Goal: Task Accomplishment & Management: Complete application form

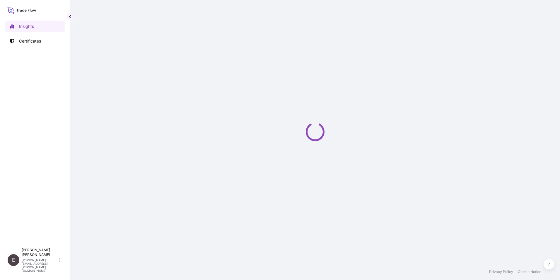
select select "2025"
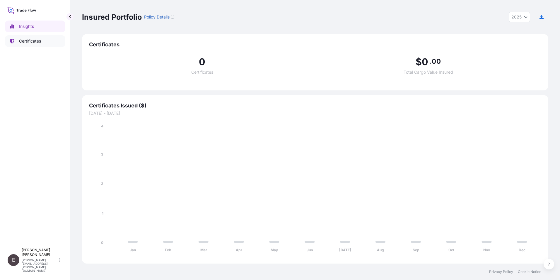
click at [23, 39] on p "Certificates" at bounding box center [30, 41] width 22 height 6
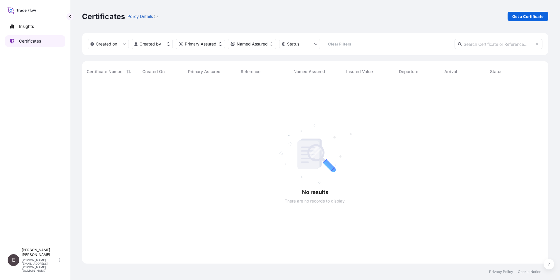
scroll to position [180, 462]
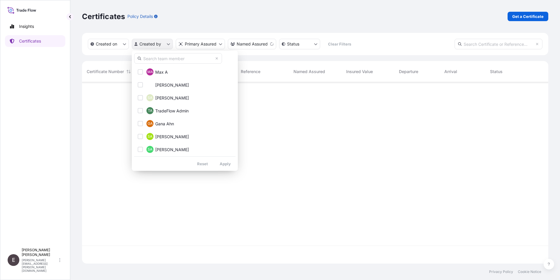
click at [156, 44] on html "Insights Certificates E [PERSON_NAME] [PERSON_NAME][EMAIL_ADDRESS][PERSON_NAME]…" at bounding box center [280, 140] width 560 height 280
click at [158, 62] on input "text" at bounding box center [178, 58] width 88 height 11
type input "[PERSON_NAME]"
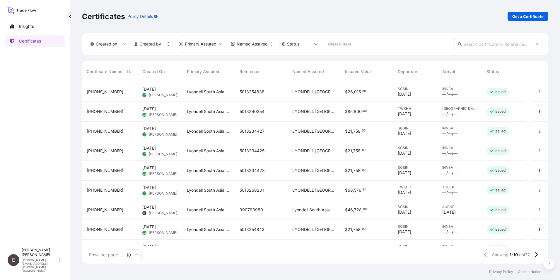
click at [219, 161] on html "Insights Certificates E [PERSON_NAME] [PERSON_NAME][EMAIL_ADDRESS][PERSON_NAME]…" at bounding box center [280, 140] width 560 height 280
click at [145, 40] on html "Insights Certificates E [PERSON_NAME] [PERSON_NAME][EMAIL_ADDRESS][PERSON_NAME]…" at bounding box center [280, 140] width 560 height 280
drag, startPoint x: 159, startPoint y: 70, endPoint x: 183, endPoint y: 81, distance: 26.8
click at [159, 70] on span "[PERSON_NAME]" at bounding box center [172, 72] width 34 height 6
click at [137, 253] on icon at bounding box center [137, 255] width 4 height 4
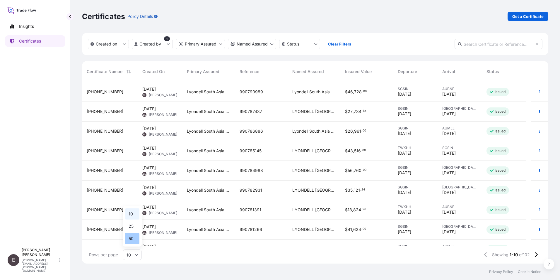
click at [130, 237] on div "50" at bounding box center [132, 238] width 14 height 11
click at [536, 113] on button "button" at bounding box center [539, 111] width 9 height 9
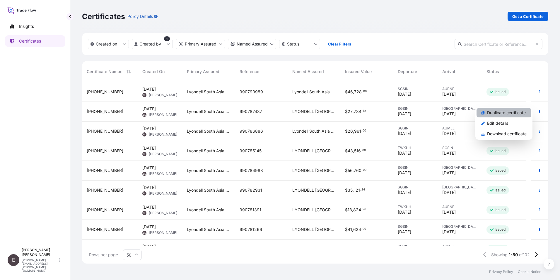
click at [514, 114] on p "Duplicate certificate" at bounding box center [506, 113] width 39 height 6
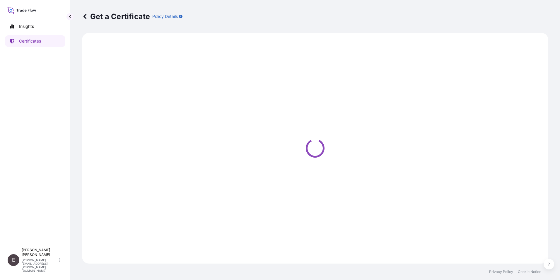
select select "Sea"
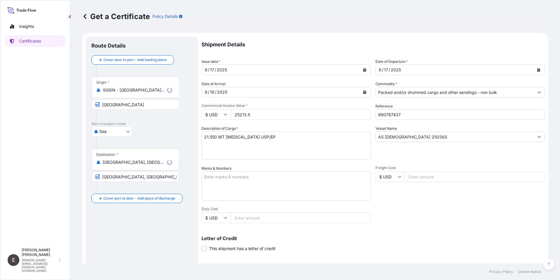
select select "32022"
click at [363, 68] on icon "Calendar" at bounding box center [364, 70] width 3 height 4
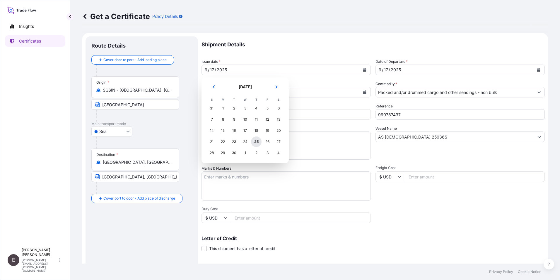
click at [258, 142] on div "25" at bounding box center [256, 141] width 11 height 11
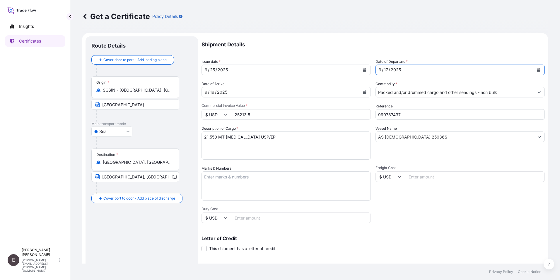
click at [534, 71] on button "Calendar" at bounding box center [538, 69] width 9 height 9
click at [363, 90] on icon "Calendar" at bounding box center [364, 92] width 3 height 4
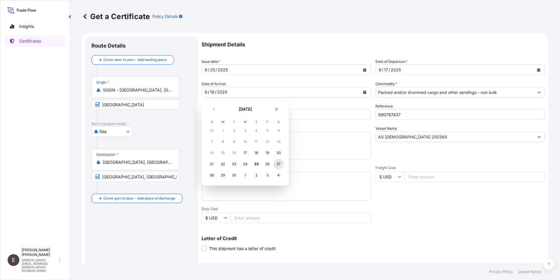
click at [278, 162] on div "27" at bounding box center [278, 164] width 11 height 11
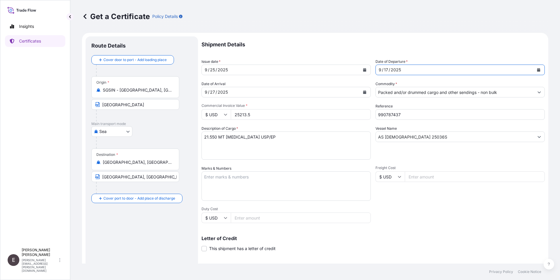
click at [537, 68] on icon "Calendar" at bounding box center [538, 70] width 3 height 4
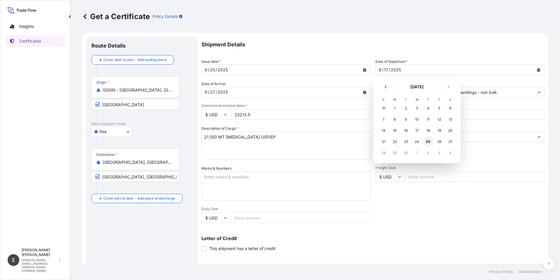
click at [428, 142] on div "25" at bounding box center [428, 141] width 11 height 11
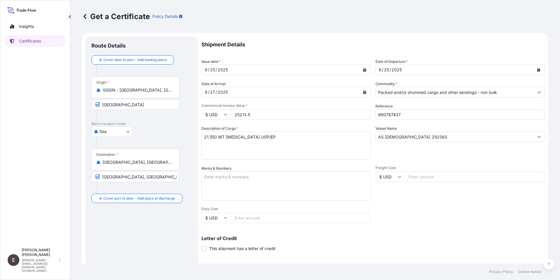
drag, startPoint x: 271, startPoint y: 116, endPoint x: 172, endPoint y: 115, distance: 98.8
click at [172, 115] on form "Route Details Cover door to port - Add loading place Place of loading Road / [G…" at bounding box center [315, 184] width 467 height 303
type input "38700.00"
drag, startPoint x: 385, startPoint y: 115, endPoint x: 455, endPoint y: 121, distance: 69.8
click at [455, 121] on div "Shipment Details Issue date * [DATE] Date of Departure * [DATE] Date of Arrival…" at bounding box center [373, 175] width 343 height 279
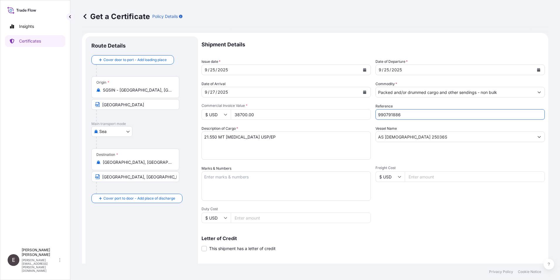
type input "990791886"
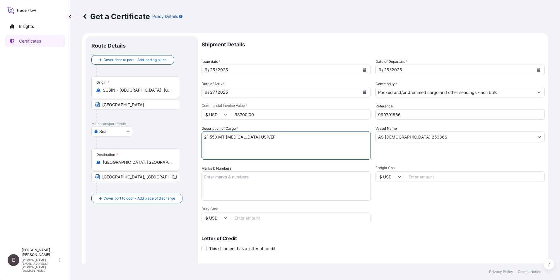
drag, startPoint x: 217, startPoint y: 138, endPoint x: 151, endPoint y: 140, distance: 66.0
click at [151, 140] on form "Route Details Cover door to port - Add loading place Place of loading Road / [G…" at bounding box center [315, 184] width 467 height 303
type textarea "34.40 MT [MEDICAL_DATA] USP/EP"
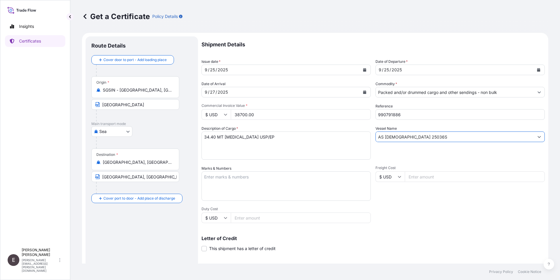
drag, startPoint x: 441, startPoint y: 137, endPoint x: 296, endPoint y: 145, distance: 145.0
click at [296, 145] on div "Shipment Details Issue date * [DATE] Date of Departure * [DATE] Date of Arrival…" at bounding box center [373, 175] width 343 height 279
type input "i"
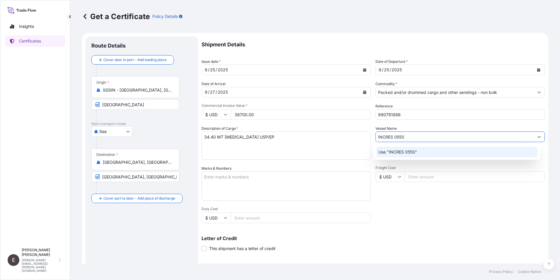
click at [412, 154] on p "Use "INCRES 055S"" at bounding box center [398, 152] width 39 height 6
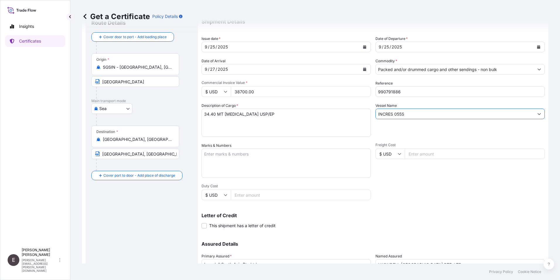
scroll to position [72, 0]
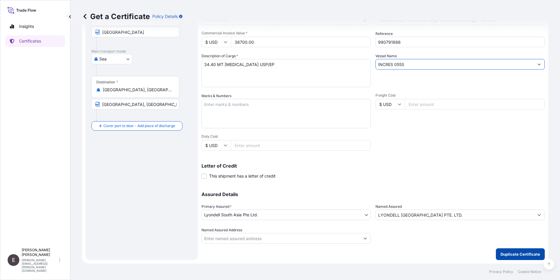
type input "INCRES 055S"
click at [515, 255] on p "Duplicate Certificate" at bounding box center [521, 254] width 40 height 6
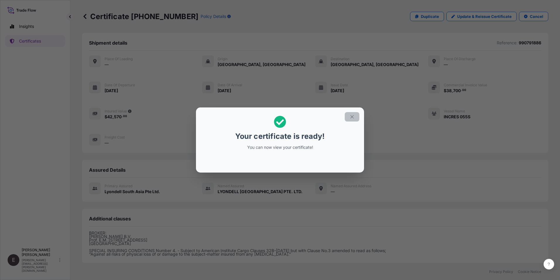
click at [355, 115] on icon "button" at bounding box center [352, 116] width 5 height 5
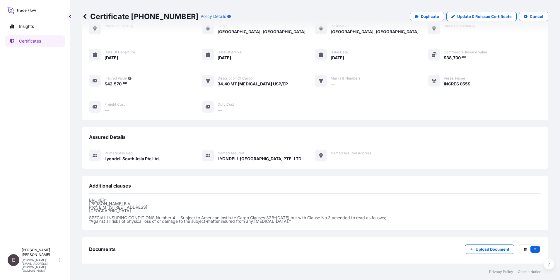
scroll to position [61, 0]
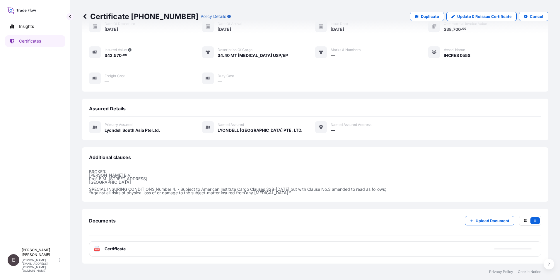
click at [113, 246] on span "Certificate" at bounding box center [115, 249] width 21 height 6
click at [112, 250] on span "Certificate" at bounding box center [115, 249] width 21 height 6
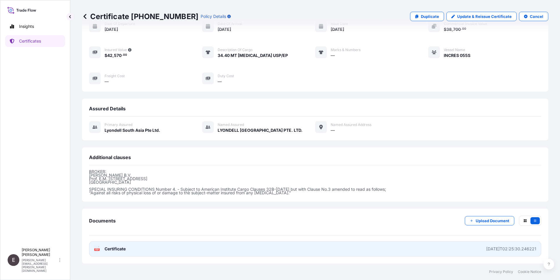
click at [104, 247] on div "PDF Certificate" at bounding box center [110, 249] width 32 height 6
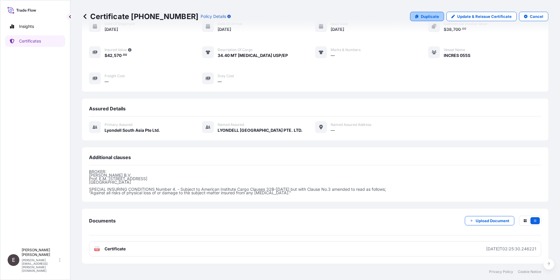
click at [422, 17] on p "Duplicate" at bounding box center [430, 16] width 18 height 6
select select "Sea"
select select "32022"
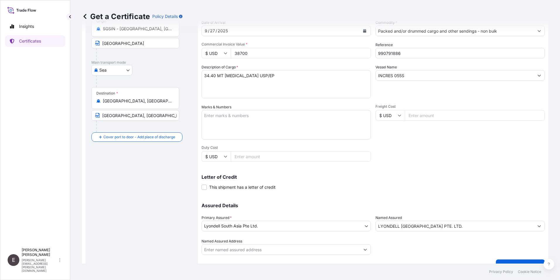
drag, startPoint x: 257, startPoint y: 53, endPoint x: 212, endPoint y: 53, distance: 45.7
click at [212, 53] on div "$ USD 38700" at bounding box center [286, 53] width 169 height 11
type input "37840.00"
drag, startPoint x: 396, startPoint y: 53, endPoint x: 419, endPoint y: 58, distance: 23.9
click at [419, 58] on input "990791886" at bounding box center [460, 53] width 169 height 11
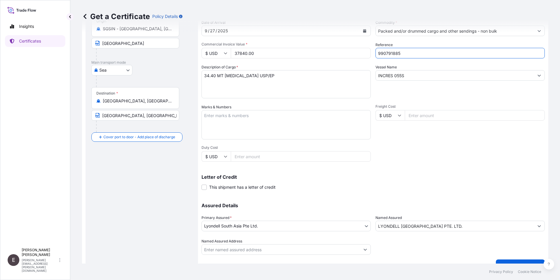
type input "990791885"
drag, startPoint x: 416, startPoint y: 76, endPoint x: 263, endPoint y: 62, distance: 153.9
click at [276, 72] on div "Shipment Details Issue date * [DATE] Date of Departure * [DATE] Date of Arrival…" at bounding box center [373, 114] width 343 height 279
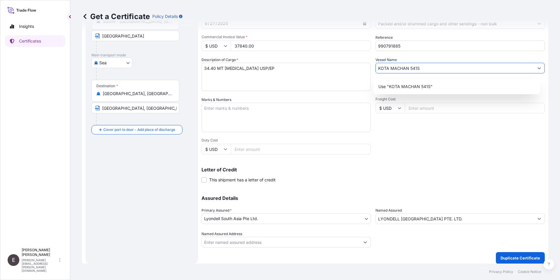
scroll to position [72, 0]
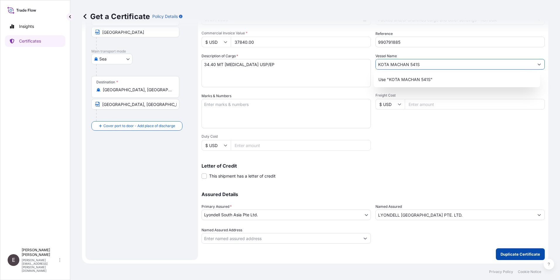
type input "KOTA MACHAN 541S"
click at [513, 252] on p "Duplicate Certificate" at bounding box center [521, 254] width 40 height 6
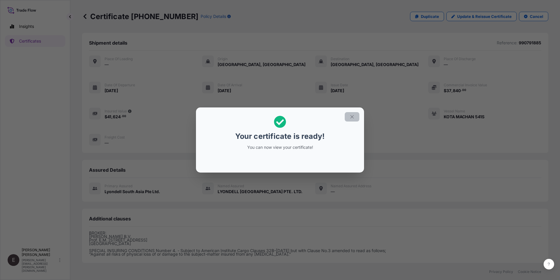
click at [355, 115] on button "button" at bounding box center [352, 116] width 15 height 9
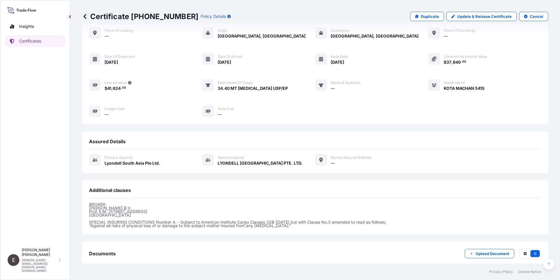
scroll to position [61, 0]
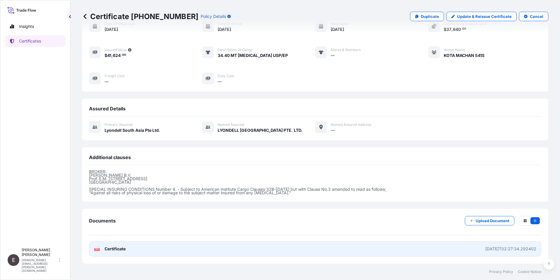
click at [116, 249] on span "Certificate" at bounding box center [115, 249] width 21 height 6
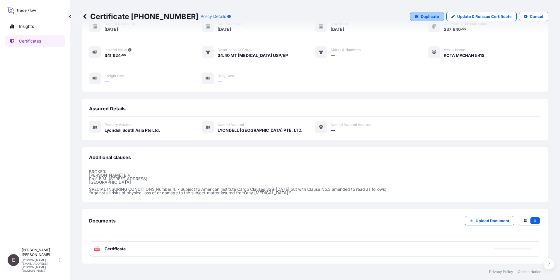
click at [421, 15] on p "Duplicate" at bounding box center [430, 16] width 18 height 6
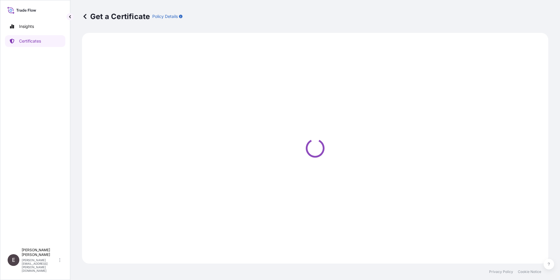
select select "Sea"
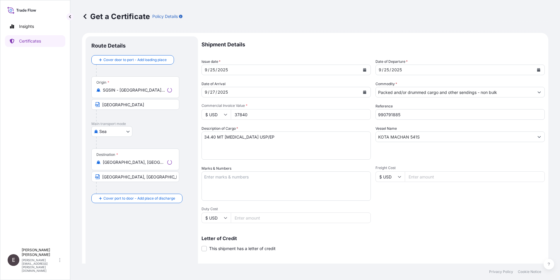
select select "32022"
drag, startPoint x: 252, startPoint y: 114, endPoint x: 213, endPoint y: 105, distance: 40.0
click at [219, 114] on div "$ USD 37840" at bounding box center [286, 114] width 169 height 11
type input "38700.00"
drag, startPoint x: 393, startPoint y: 115, endPoint x: 401, endPoint y: 116, distance: 7.5
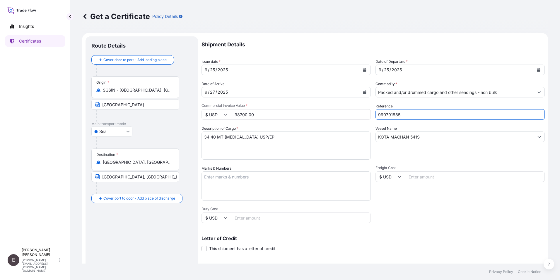
click at [401, 116] on input "990791885" at bounding box center [460, 114] width 169 height 11
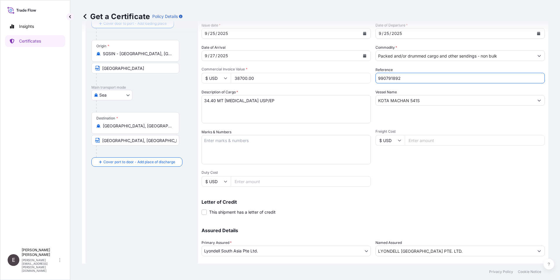
scroll to position [72, 0]
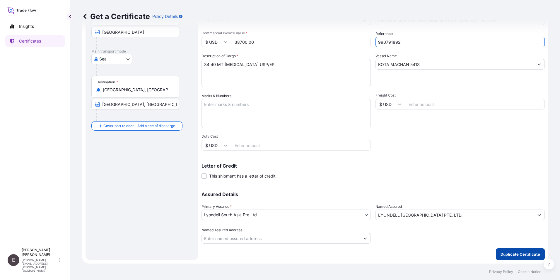
type input "990791892"
click at [504, 255] on p "Duplicate Certificate" at bounding box center [521, 254] width 40 height 6
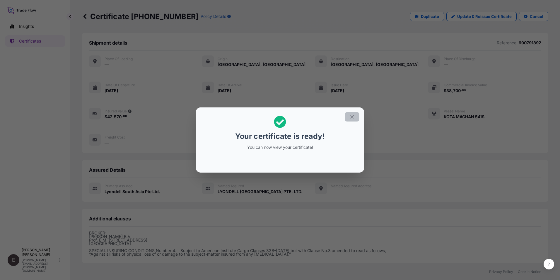
click at [353, 115] on icon "button" at bounding box center [352, 116] width 5 height 5
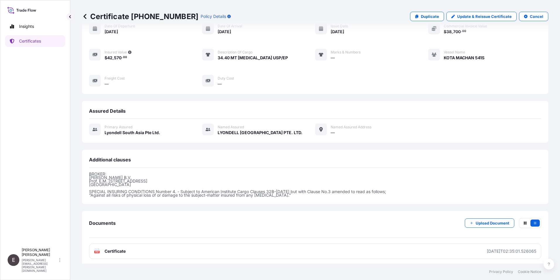
scroll to position [61, 0]
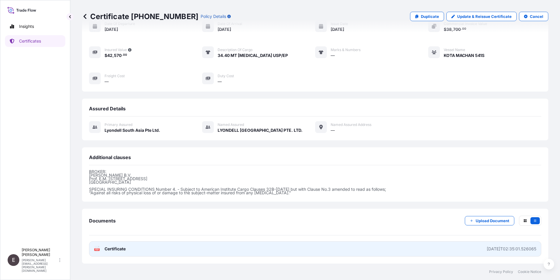
click at [123, 247] on span "Certificate" at bounding box center [115, 249] width 21 height 6
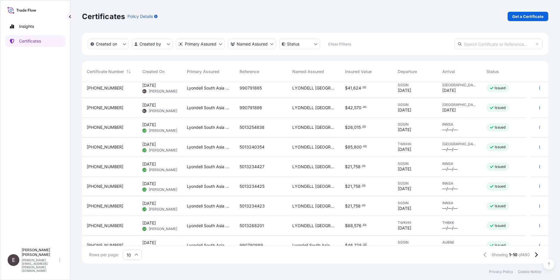
scroll to position [33, 0]
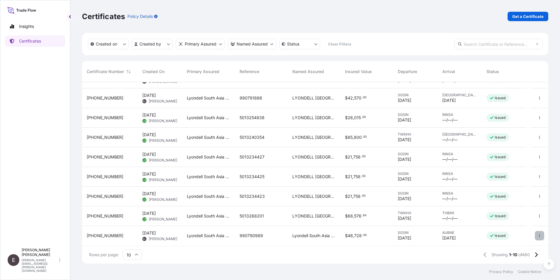
click at [540, 234] on icon "button" at bounding box center [540, 235] width 1 height 3
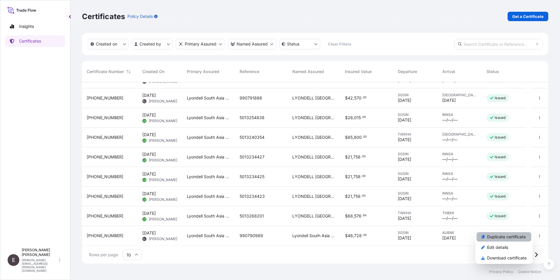
click at [521, 234] on p "Duplicate certificate" at bounding box center [506, 237] width 39 height 6
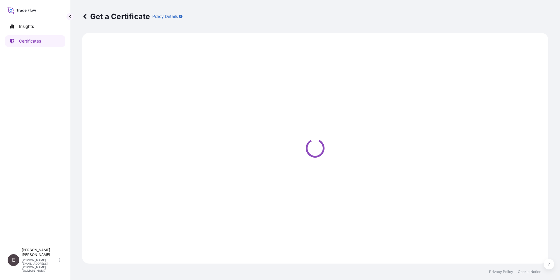
select select "Road / Inland"
select select "Sea"
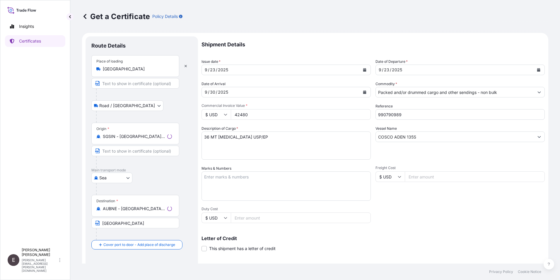
select select "32022"
click at [364, 69] on icon "Calendar" at bounding box center [364, 70] width 3 height 4
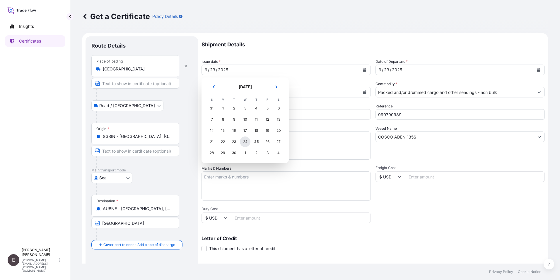
click at [246, 143] on div "24" at bounding box center [245, 141] width 11 height 11
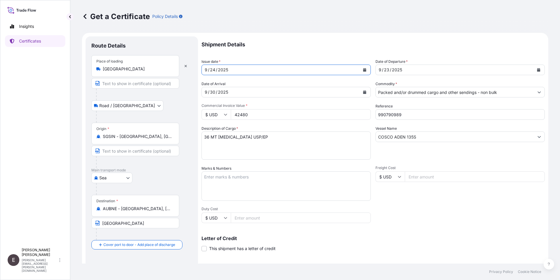
click at [536, 67] on button "Calendar" at bounding box center [538, 69] width 9 height 9
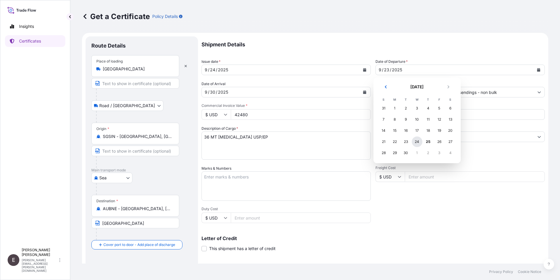
click at [416, 141] on div "24" at bounding box center [417, 141] width 11 height 11
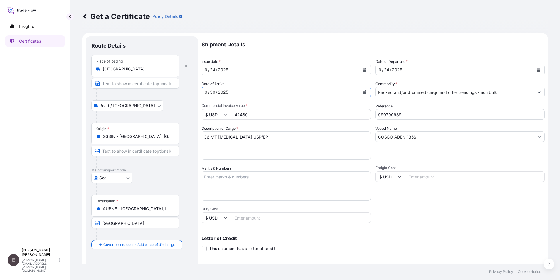
click at [363, 91] on icon "Calendar" at bounding box center [364, 92] width 3 height 4
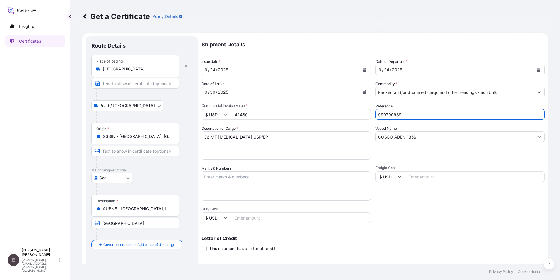
drag, startPoint x: 389, startPoint y: 115, endPoint x: 460, endPoint y: 118, distance: 71.2
click at [460, 118] on input "990790989" at bounding box center [460, 114] width 169 height 11
type input "990791902"
drag, startPoint x: 428, startPoint y: 138, endPoint x: 309, endPoint y: 139, distance: 119.9
click at [309, 139] on div "Shipment Details Issue date * 9 / 24 / 2025 Date of Departure * 9 / 24 / 2025 D…" at bounding box center [373, 175] width 343 height 279
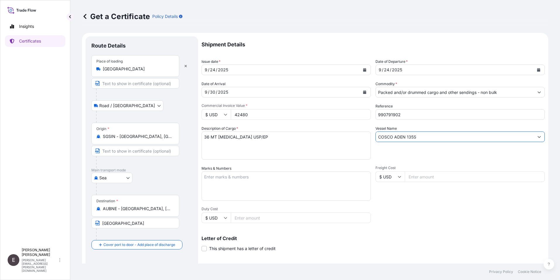
type input "c"
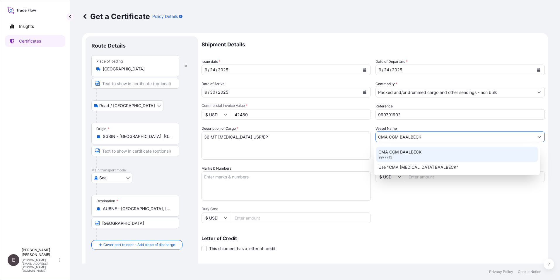
click at [411, 152] on p "CMA CGM BAALBECK" at bounding box center [400, 152] width 43 height 6
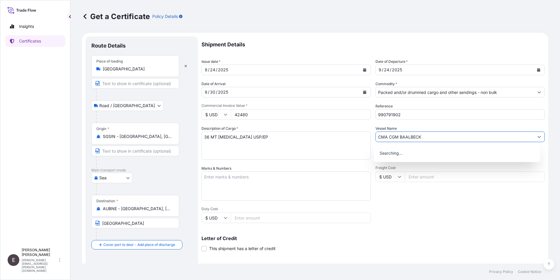
paste input "0PW7BS1NL"
type input "CMA CGM BAALBECK"
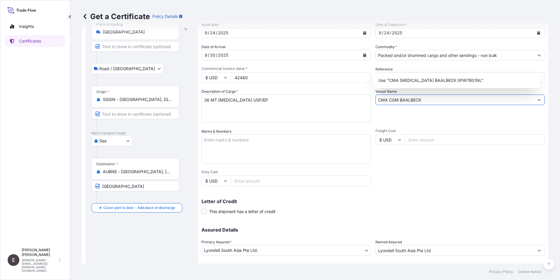
scroll to position [72, 0]
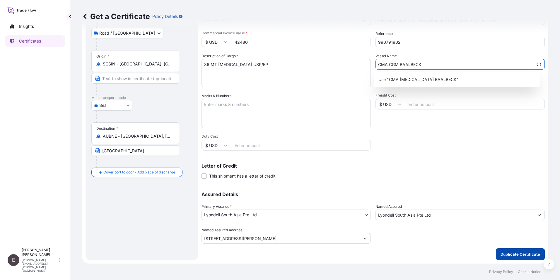
click at [502, 251] on p "Duplicate Certificate" at bounding box center [521, 254] width 40 height 6
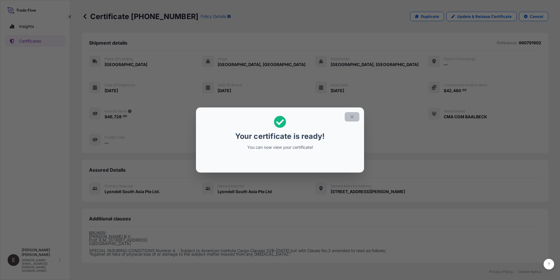
click at [353, 116] on icon "button" at bounding box center [352, 116] width 5 height 5
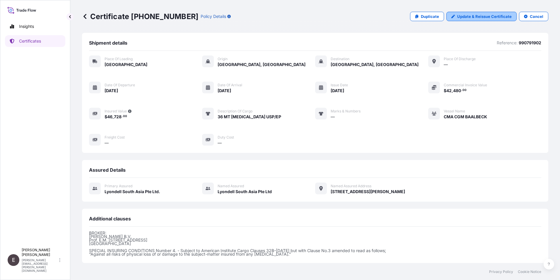
click at [491, 14] on p "Update & Reissue Certificate" at bounding box center [484, 16] width 55 height 6
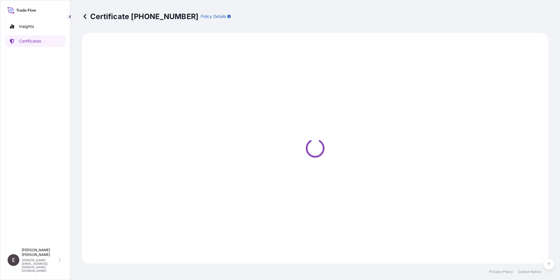
select select "Road / Inland"
select select "Sea"
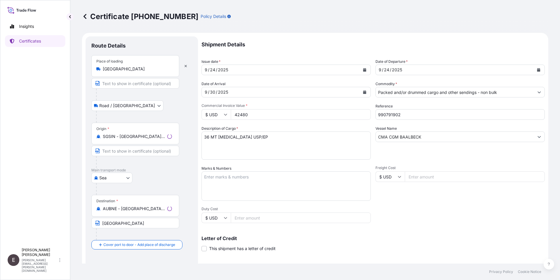
select select "32022"
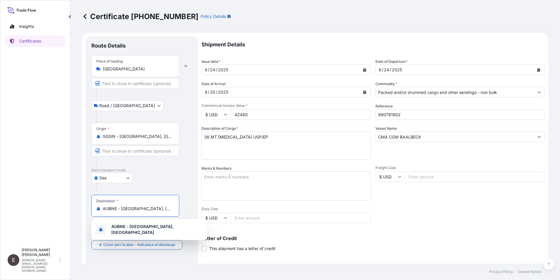
drag, startPoint x: 163, startPoint y: 208, endPoint x: 61, endPoint y: 190, distance: 103.5
click at [57, 196] on div "Insights Certificates E Eunice Lau eunice.lau@lyondellbasell.com Certificate 32…" at bounding box center [280, 140] width 560 height 280
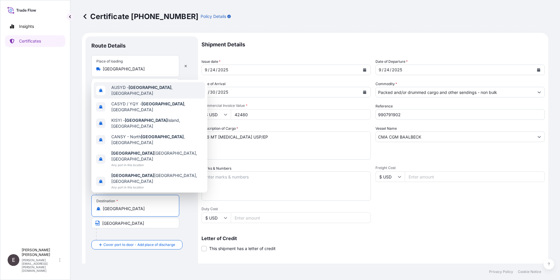
click at [159, 96] on span "AUSYD - Sydney , Australia" at bounding box center [156, 90] width 91 height 12
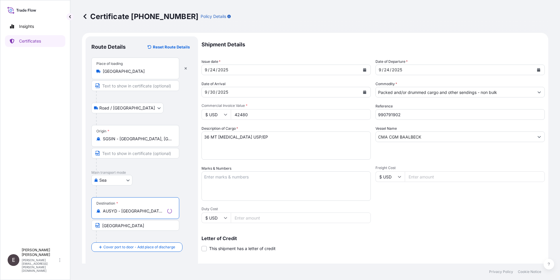
type input "AUSYD - Sydney, Australia"
drag, startPoint x: 128, startPoint y: 224, endPoint x: 6, endPoint y: 212, distance: 123.1
click at [5, 222] on div "Insights Certificates E Eunice Lau eunice.lau@lyondellbasell.com Certificate 32…" at bounding box center [280, 140] width 560 height 280
type input "SYDNEY"
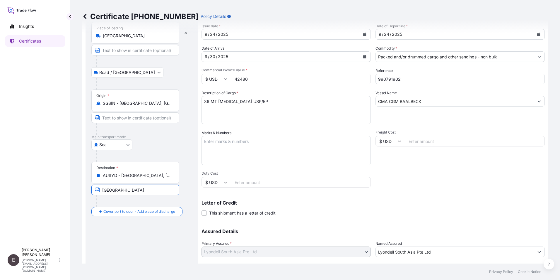
scroll to position [72, 0]
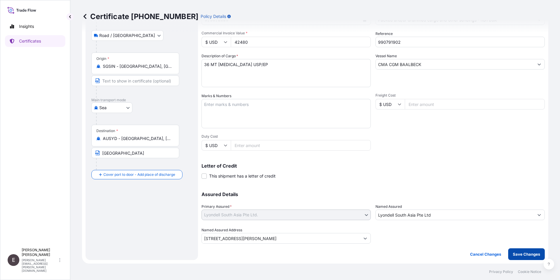
click at [519, 250] on button "Save Changes" at bounding box center [526, 254] width 37 height 12
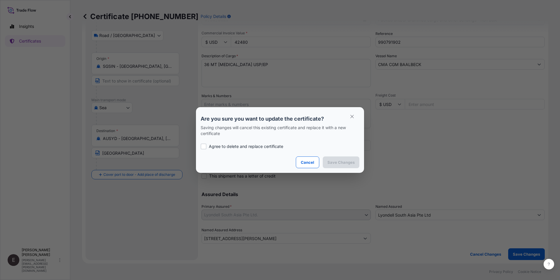
click at [217, 145] on p "Agree to delete and replace certificate" at bounding box center [246, 146] width 74 height 6
checkbox input "true"
click at [335, 162] on p "Save Changes" at bounding box center [341, 162] width 27 height 6
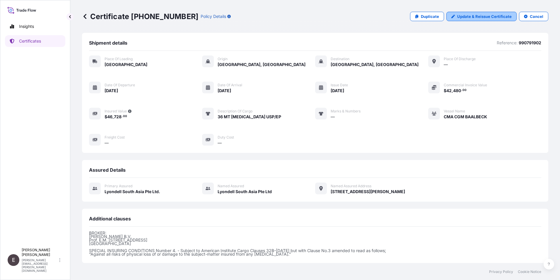
click at [467, 17] on p "Update & Reissue Certificate" at bounding box center [484, 16] width 55 height 6
select select "Road / Inland"
select select "Sea"
select select "32022"
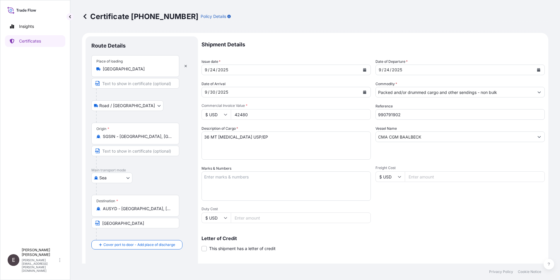
click at [261, 113] on input "42480" at bounding box center [301, 114] width 140 height 11
drag, startPoint x: 261, startPoint y: 113, endPoint x: 186, endPoint y: 114, distance: 74.4
click at [186, 114] on form "Route Details Place of loading Singapore Road / Inland Road / Inland Origin * S…" at bounding box center [315, 184] width 467 height 303
type input "66420.00"
click at [437, 139] on input "CMA CGM BAALBECK" at bounding box center [455, 136] width 158 height 11
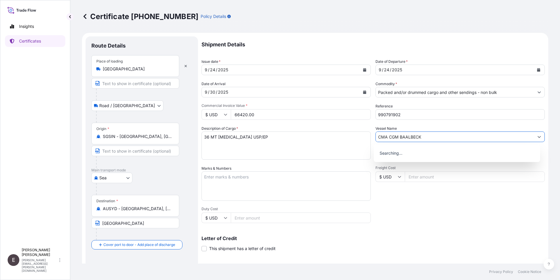
paste input "0PW7BS1NL"
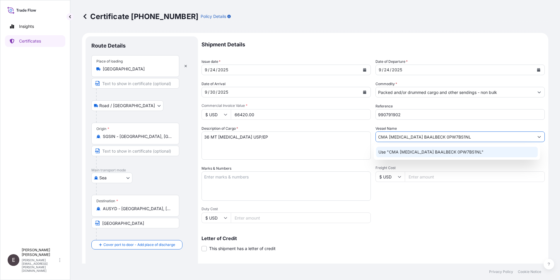
click at [454, 149] on div "Use "CMA CGM BAALBECK 0PW7BS1NL"" at bounding box center [457, 152] width 162 height 11
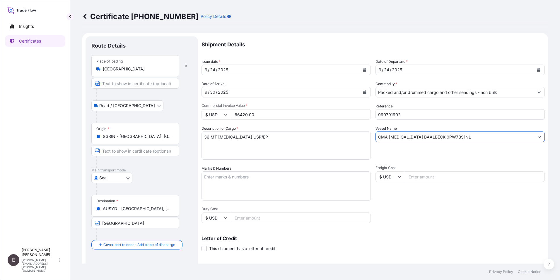
type input "CMA CGM BAALBECK 0PW7BS1NL"
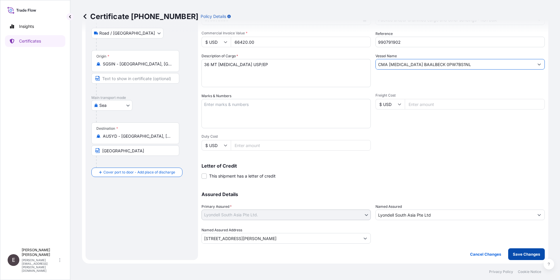
click at [526, 252] on p "Save Changes" at bounding box center [526, 254] width 27 height 6
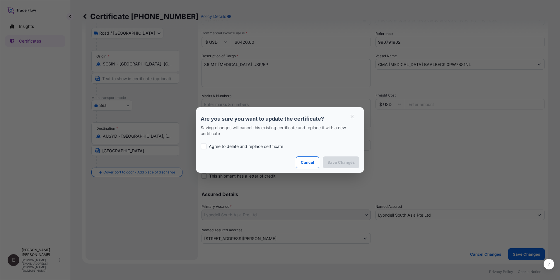
click at [220, 145] on p "Agree to delete and replace certificate" at bounding box center [246, 146] width 74 height 6
checkbox input "true"
click at [340, 161] on p "Save Changes" at bounding box center [341, 162] width 27 height 6
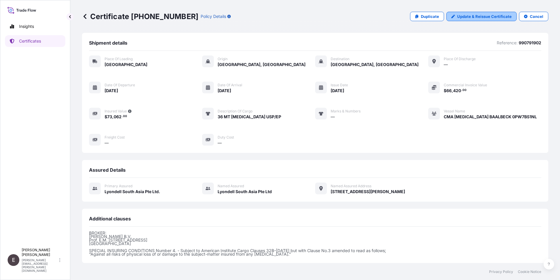
click at [480, 13] on link "Update & Reissue Certificate" at bounding box center [482, 16] width 70 height 9
select select "Road / Inland"
select select "Sea"
select select "32022"
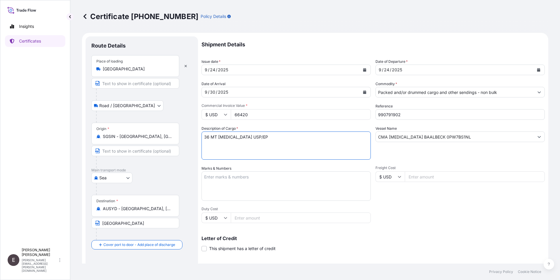
drag, startPoint x: 209, startPoint y: 137, endPoint x: 194, endPoint y: 139, distance: 15.0
click at [194, 139] on form "Route Details Place of loading Singapore Road / Inland Road / Inland Origin * S…" at bounding box center [315, 184] width 467 height 303
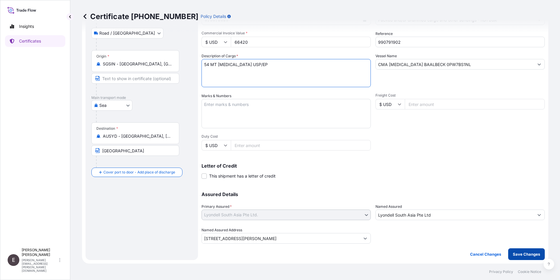
type textarea "54 MT PROPYLENE GLYCOL USP/EP"
click at [525, 252] on p "Save Changes" at bounding box center [526, 254] width 27 height 6
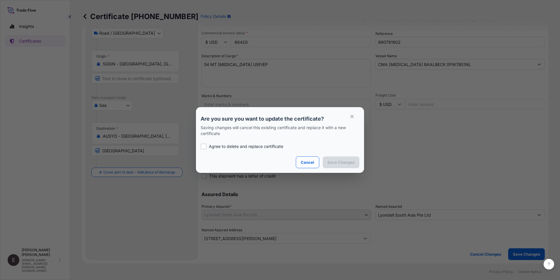
click at [213, 145] on p "Agree to delete and replace certificate" at bounding box center [246, 146] width 74 height 6
checkbox input "true"
click at [336, 161] on p "Save Changes" at bounding box center [341, 162] width 27 height 6
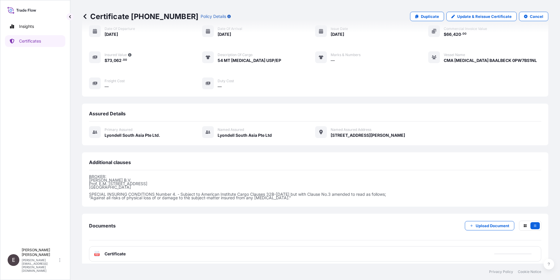
scroll to position [61, 0]
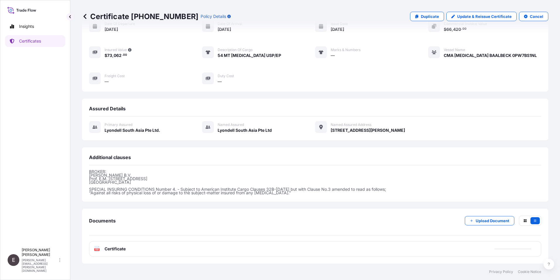
click at [112, 248] on span "Certificate" at bounding box center [115, 249] width 21 height 6
click at [108, 248] on span "Certificate" at bounding box center [115, 249] width 21 height 6
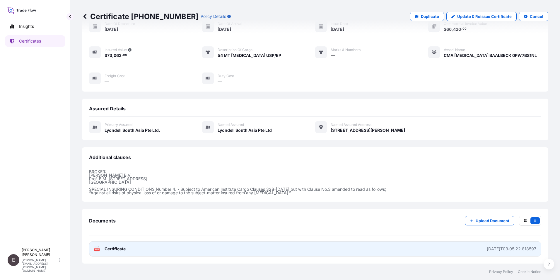
click at [106, 247] on span "Certificate" at bounding box center [115, 249] width 21 height 6
